Goal: Task Accomplishment & Management: Manage account settings

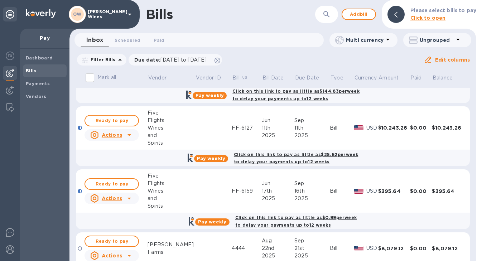
scroll to position [33, 0]
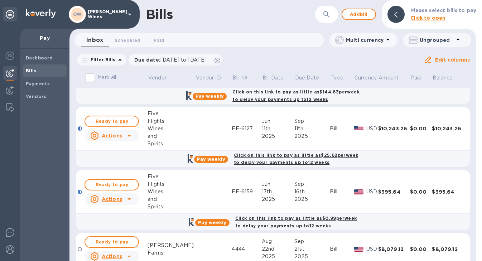
click at [130, 138] on icon at bounding box center [129, 135] width 9 height 9
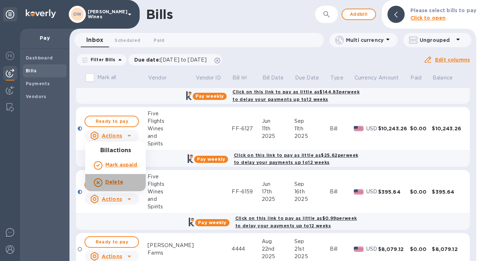
click at [113, 184] on b "Delete" at bounding box center [114, 182] width 18 height 6
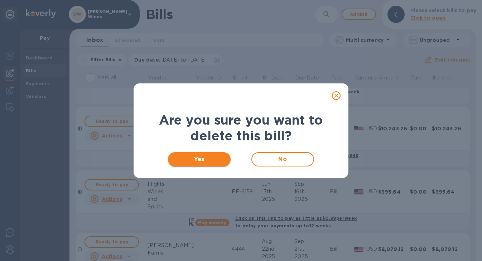
click at [193, 162] on span "Yes" at bounding box center [199, 159] width 51 height 9
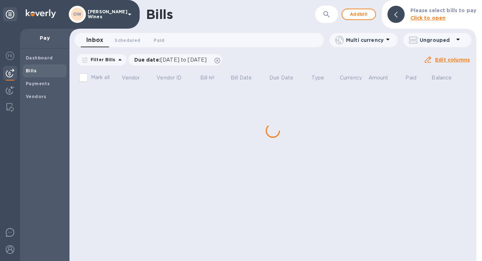
scroll to position [0, 0]
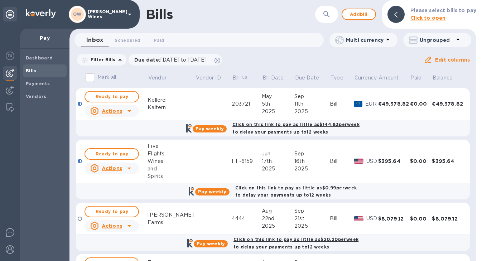
click at [131, 168] on icon at bounding box center [129, 168] width 9 height 9
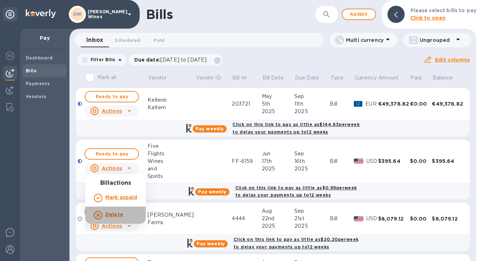
click at [116, 214] on b "Delete" at bounding box center [114, 215] width 18 height 6
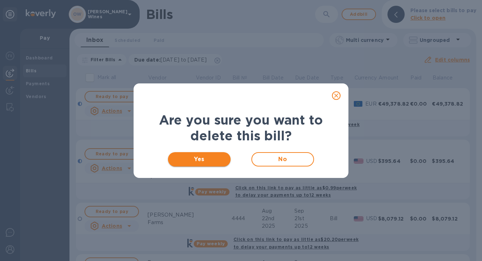
click at [200, 158] on span "Yes" at bounding box center [199, 159] width 51 height 9
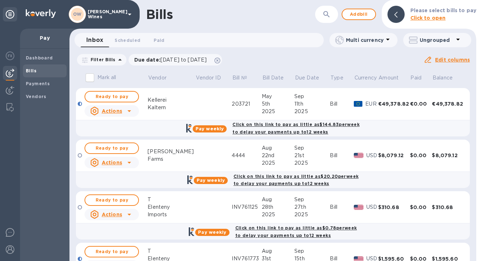
drag, startPoint x: 474, startPoint y: 114, endPoint x: 457, endPoint y: 97, distance: 24.1
click at [457, 97] on div "Mark all Vendor Vendor ID Bill № Bill Date Due Date Type Currency Amount Paid B…" at bounding box center [273, 166] width 407 height 192
click at [10, 57] on img at bounding box center [10, 56] width 9 height 9
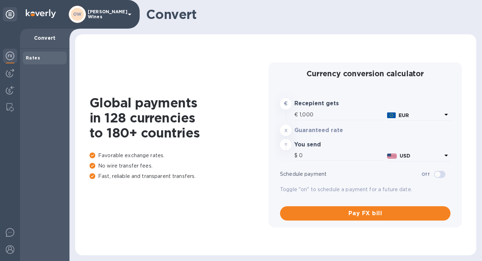
type input "1,172.9"
